Goal: Check status: Check status

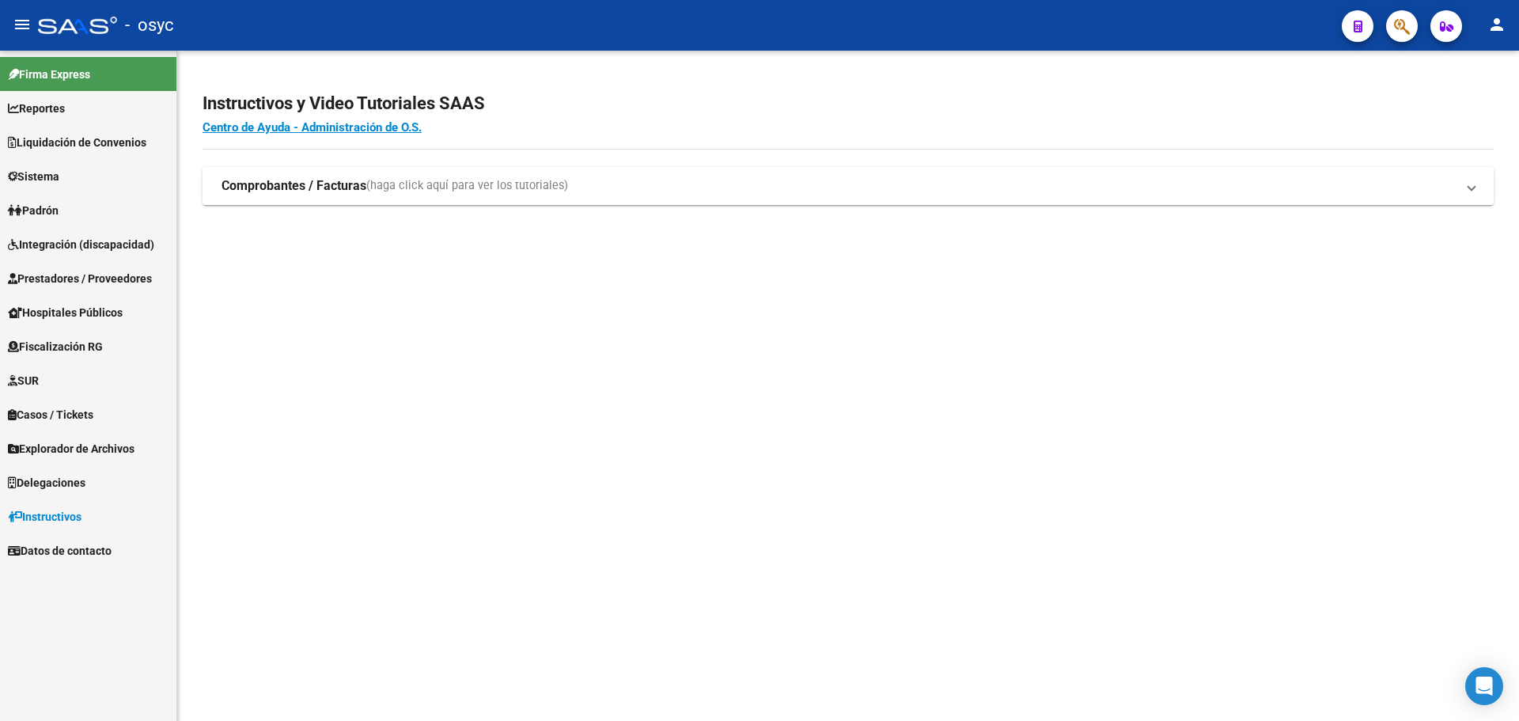
click at [49, 204] on span "Padrón" at bounding box center [33, 210] width 51 height 17
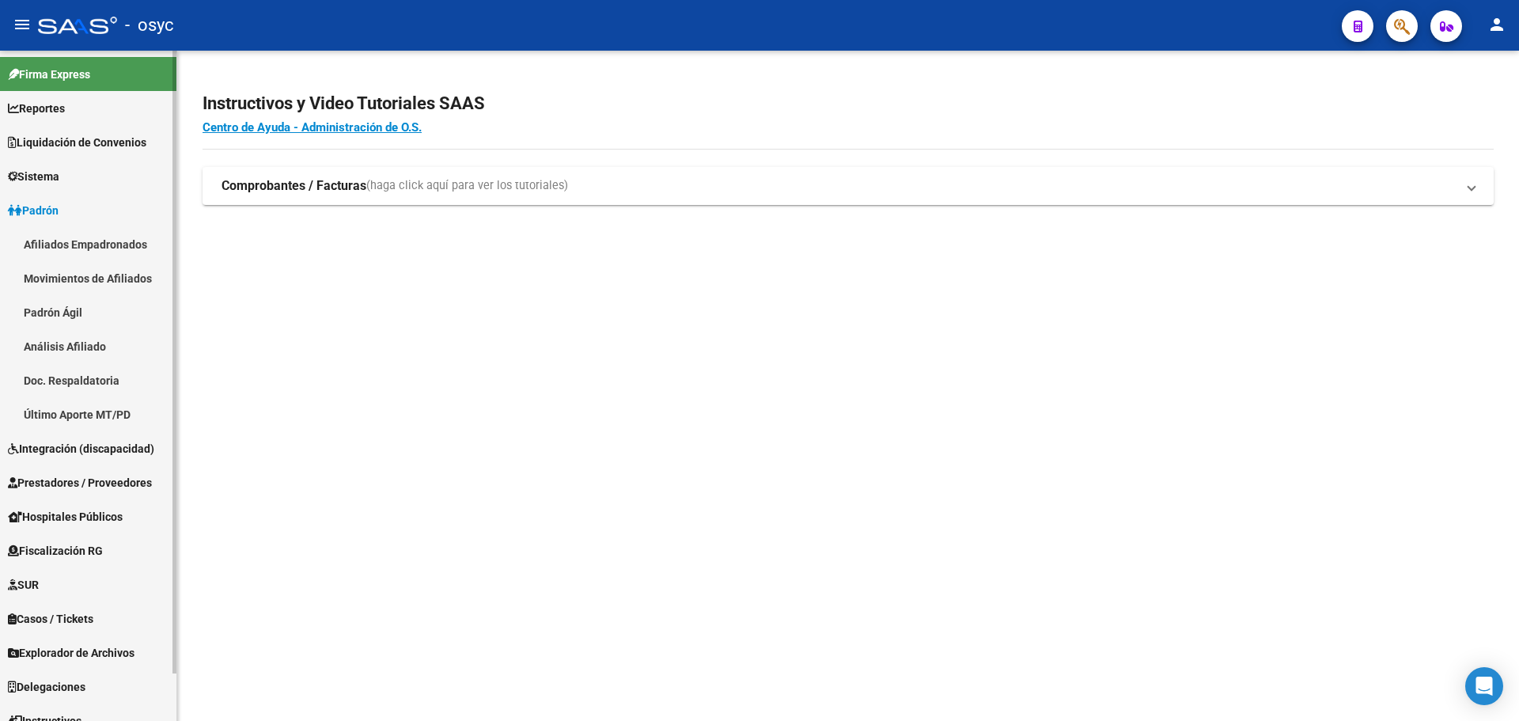
click at [109, 302] on link "Padrón Ágil" at bounding box center [88, 312] width 176 height 34
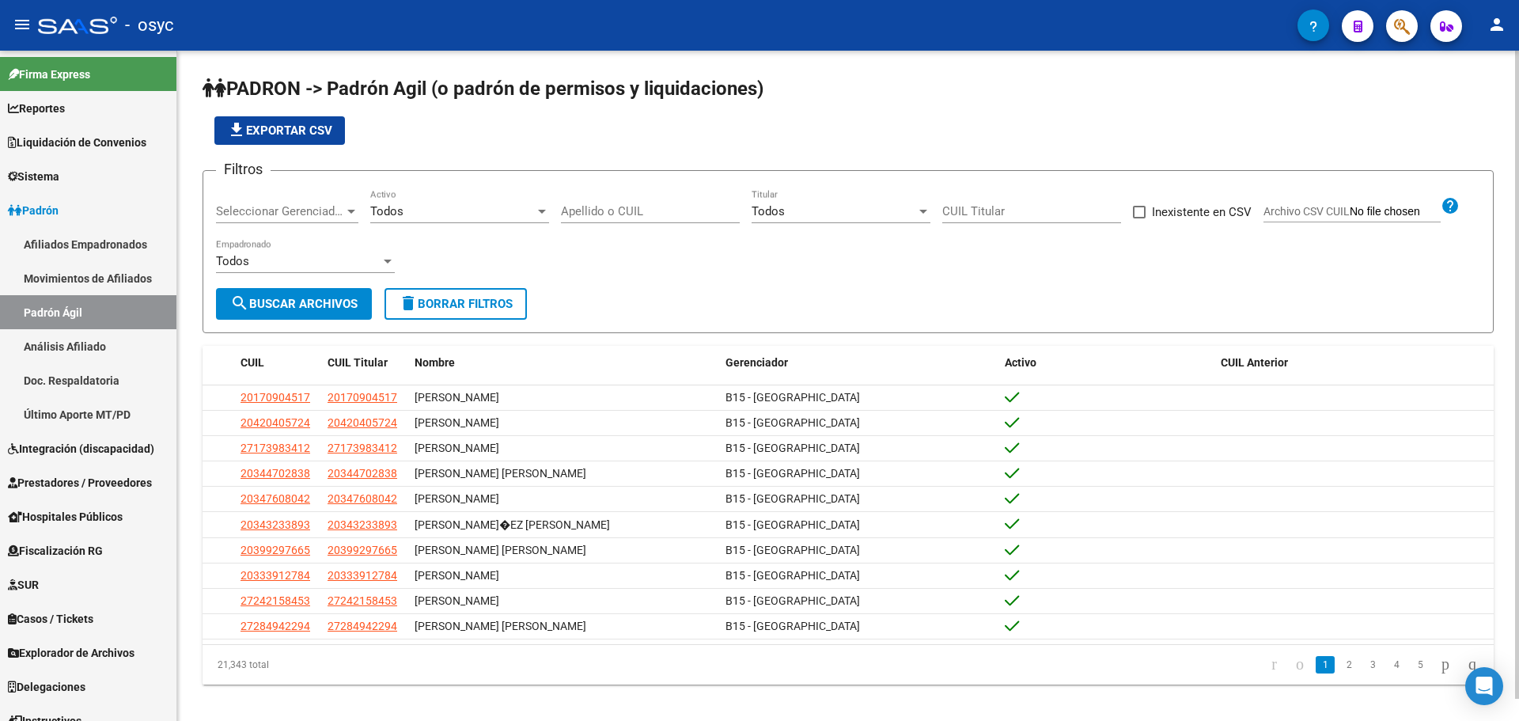
click at [597, 213] on input "Apellido o CUIL" at bounding box center [650, 211] width 179 height 14
paste input "34897178"
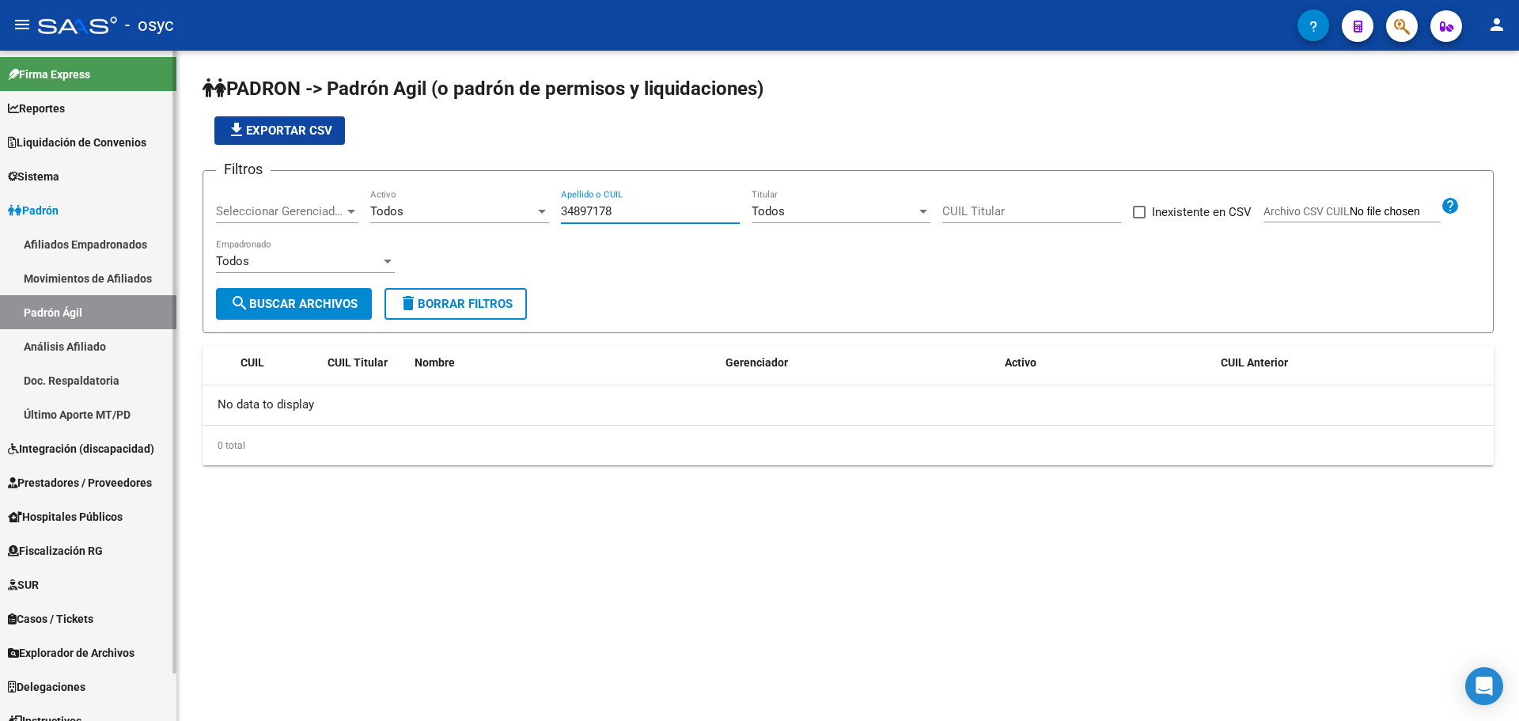
type input "34897178"
click at [36, 249] on link "Afiliados Empadronados" at bounding box center [88, 244] width 176 height 34
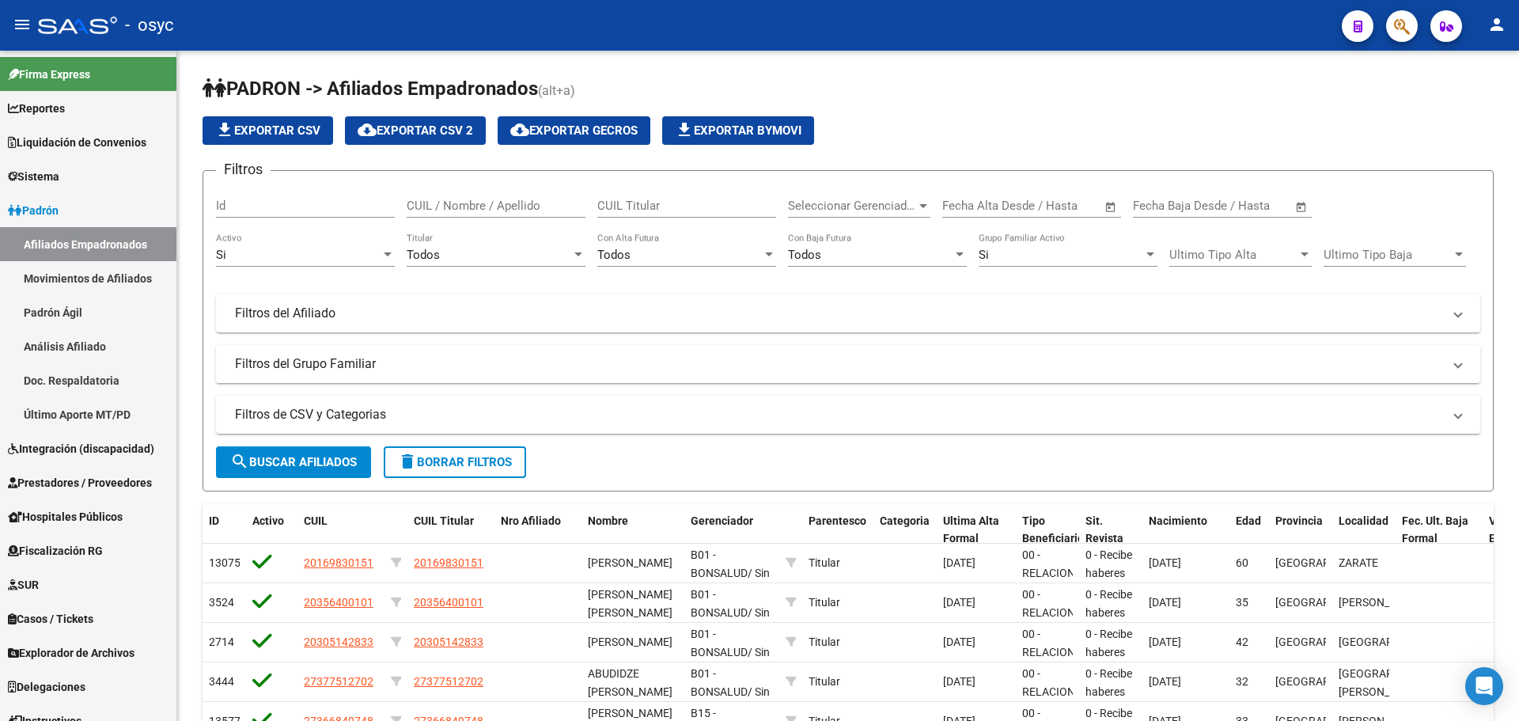
click at [526, 202] on input "CUIL / Nombre / Apellido" at bounding box center [496, 206] width 179 height 14
paste input "34897178"
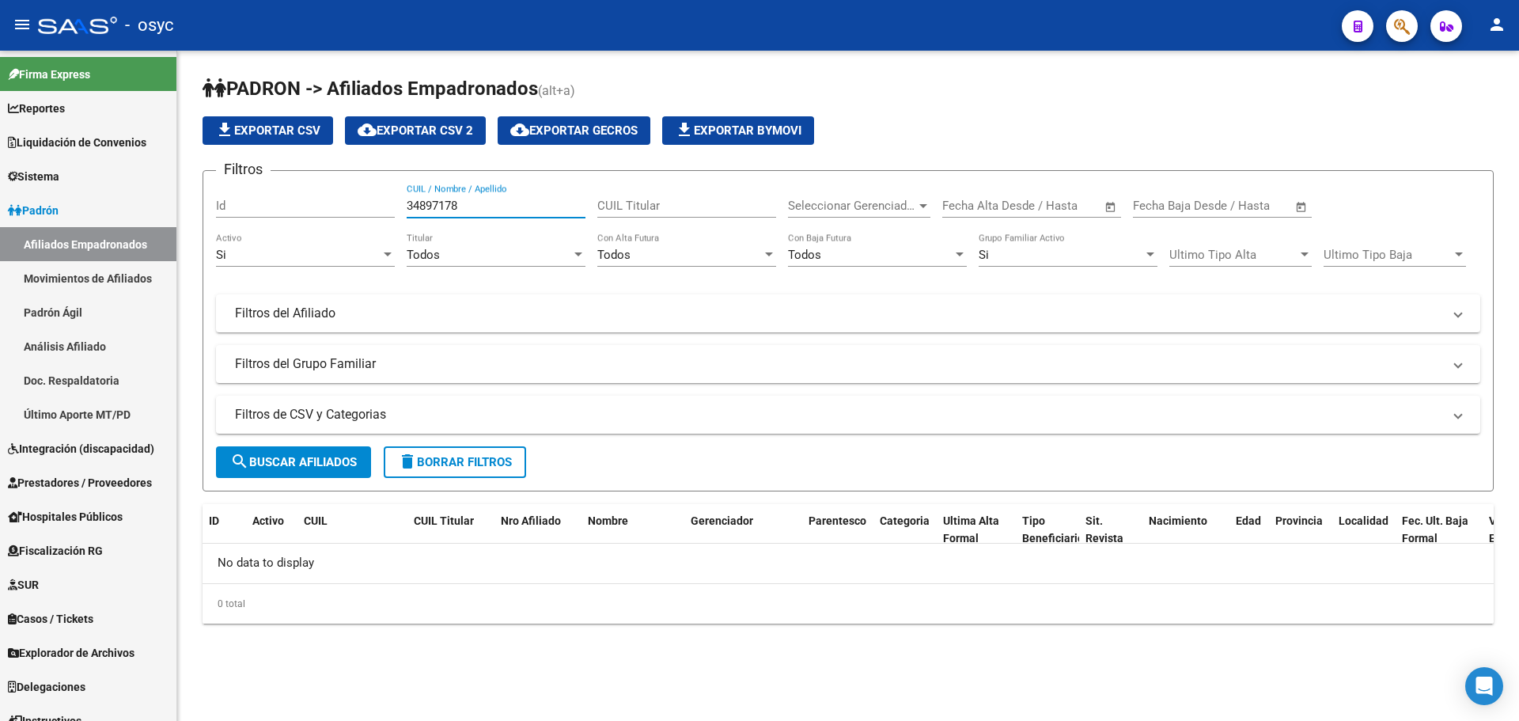
type input "34897178"
click at [997, 558] on div "No data to display" at bounding box center [847, 563] width 1291 height 40
